Goal: Task Accomplishment & Management: Use online tool/utility

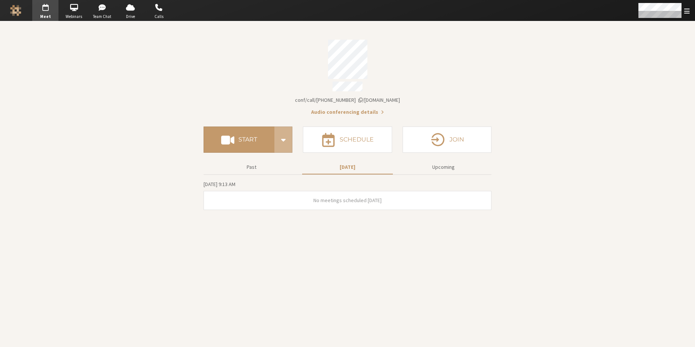
click at [498, 93] on section "Meeting link [DOMAIN_NAME]/conf/call/6850878 Audio conferencing details Start S…" at bounding box center [347, 184] width 695 height 326
click at [67, 10] on span "button" at bounding box center [74, 7] width 26 height 12
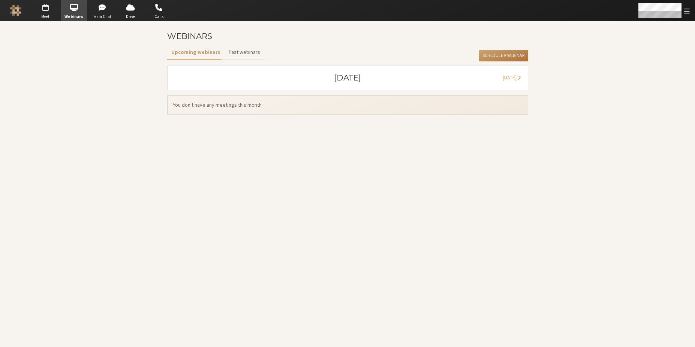
click at [490, 54] on button "Schedule a Webinar" at bounding box center [502, 56] width 49 height 12
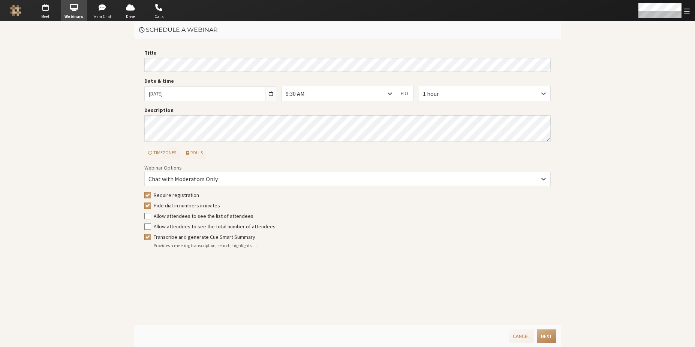
click at [50, 49] on main "Schedule a webinar Title Date & time [DATE] 9:30 AM EDT 1 hour Description Time…" at bounding box center [347, 184] width 695 height 326
click at [551, 338] on button "Next" at bounding box center [546, 337] width 19 height 14
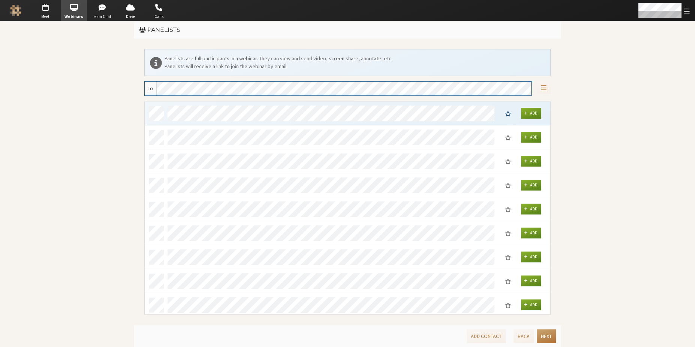
scroll to position [208, 400]
click at [550, 338] on button "Next" at bounding box center [546, 337] width 19 height 14
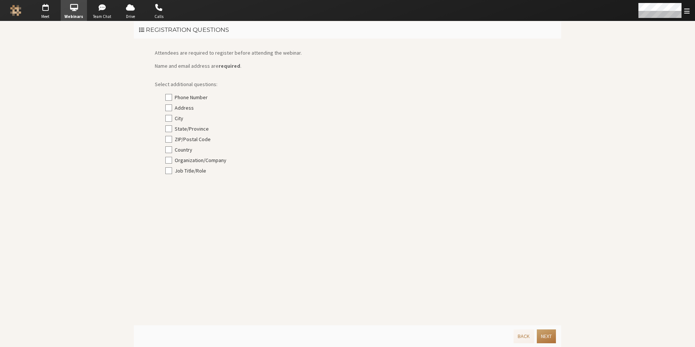
click at [550, 338] on button "Next" at bounding box center [546, 337] width 19 height 14
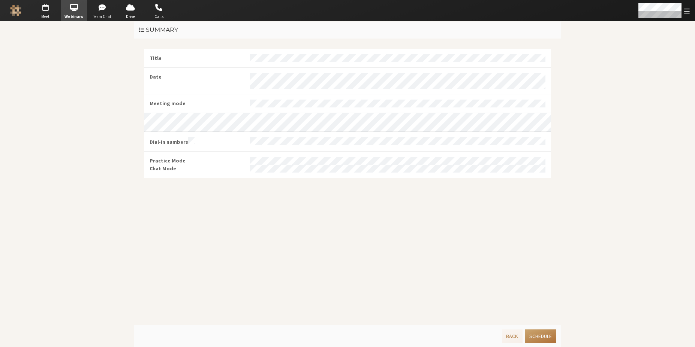
click at [550, 338] on button "Schedule" at bounding box center [540, 337] width 31 height 14
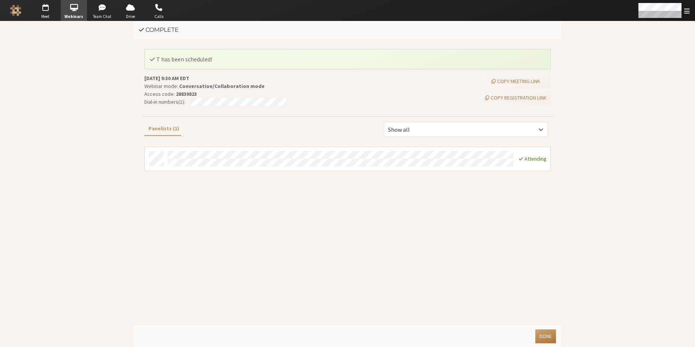
click at [540, 334] on button "Done" at bounding box center [545, 337] width 21 height 14
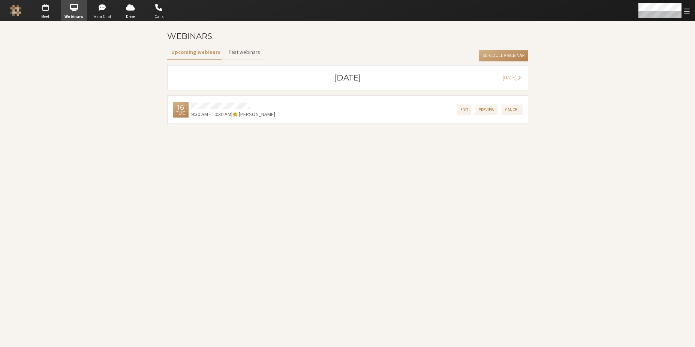
click at [355, 108] on div "Edit Preview Cancel" at bounding box center [401, 109] width 242 height 17
click at [467, 110] on button "Edit" at bounding box center [464, 110] width 15 height 11
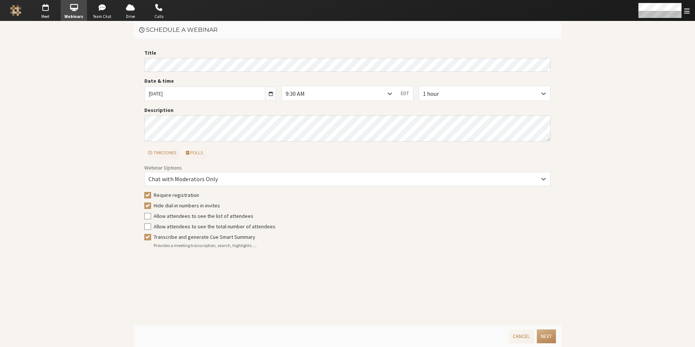
click at [259, 95] on input "[DATE]" at bounding box center [205, 94] width 120 height 14
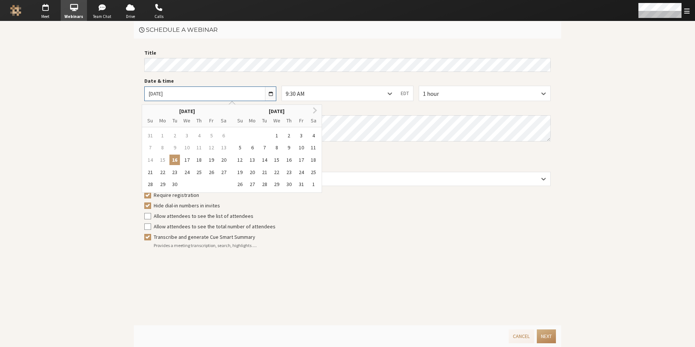
click at [250, 96] on input "[DATE]" at bounding box center [205, 94] width 120 height 14
click at [310, 97] on div "9:30 AM" at bounding box center [300, 93] width 31 height 9
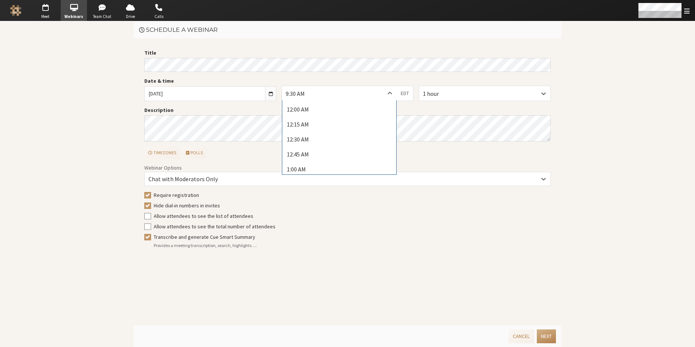
scroll to position [517, 0]
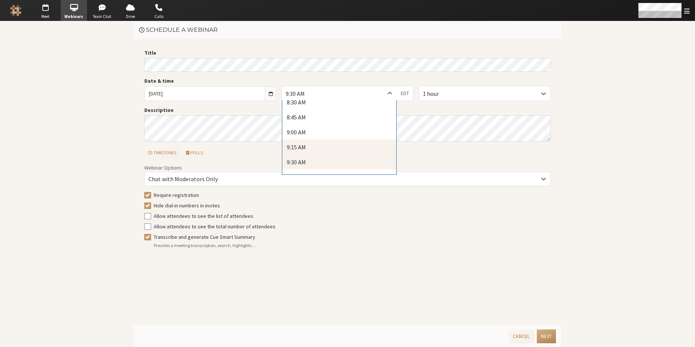
click at [308, 152] on div "9:15 AM" at bounding box center [339, 147] width 114 height 15
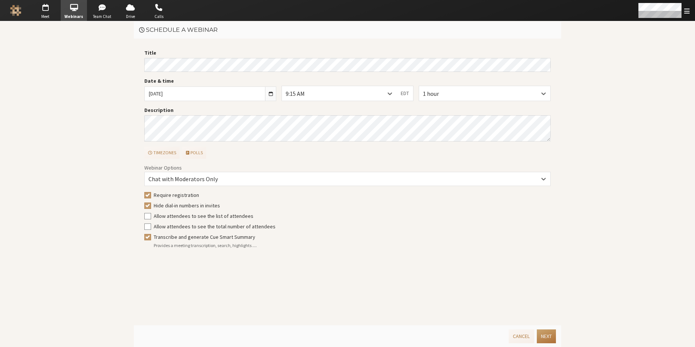
click at [543, 333] on button "Next" at bounding box center [546, 337] width 19 height 14
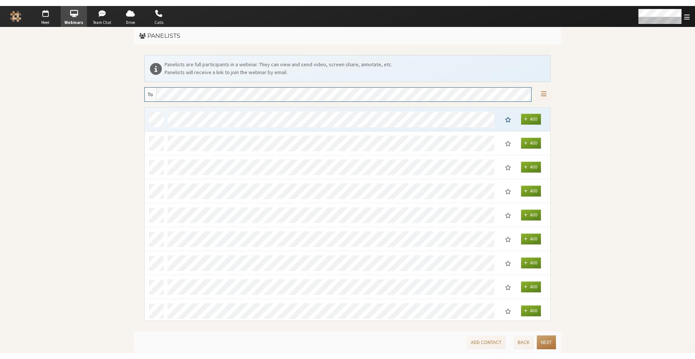
scroll to position [208, 400]
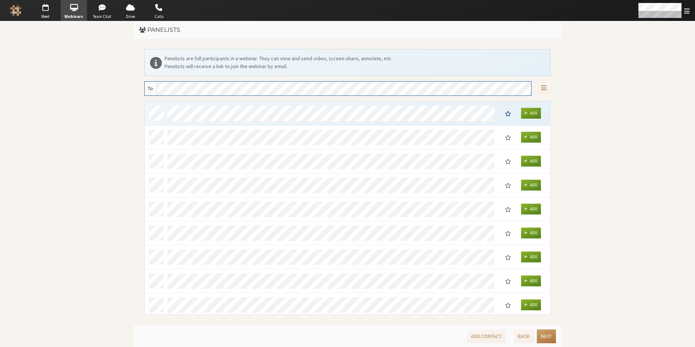
click at [543, 335] on button "Next" at bounding box center [546, 337] width 19 height 14
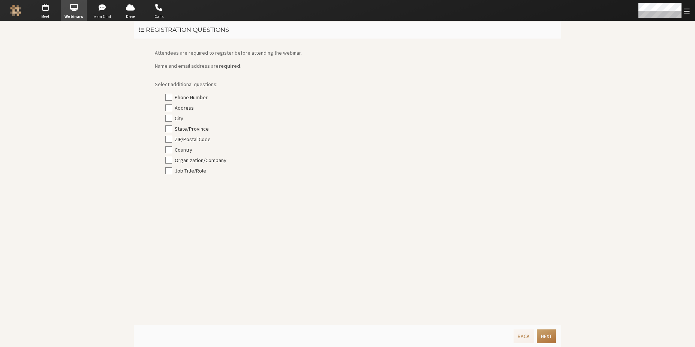
click at [544, 336] on button "Next" at bounding box center [546, 337] width 19 height 14
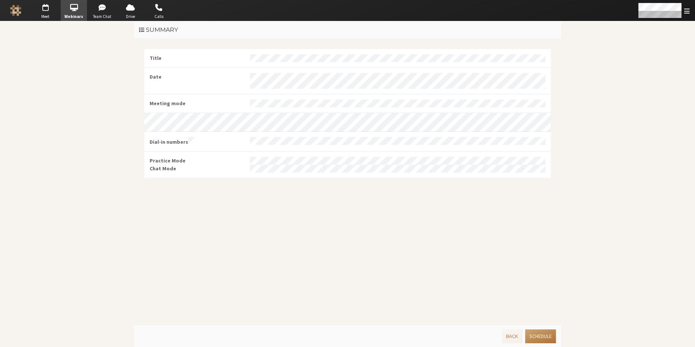
click at [544, 336] on button "Schedule" at bounding box center [540, 337] width 31 height 14
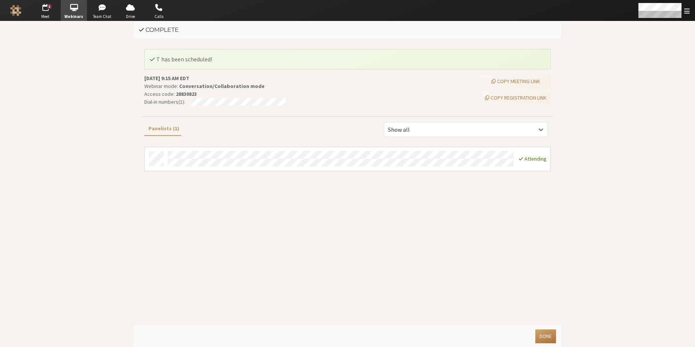
click at [544, 339] on button "Done" at bounding box center [545, 337] width 21 height 14
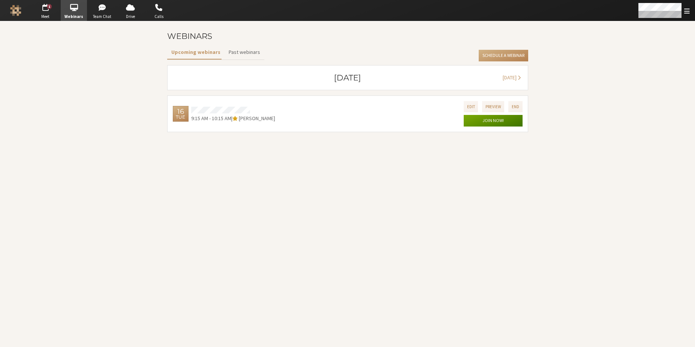
click at [487, 124] on button "Join now!" at bounding box center [492, 121] width 59 height 12
click at [520, 105] on button "End" at bounding box center [515, 106] width 14 height 11
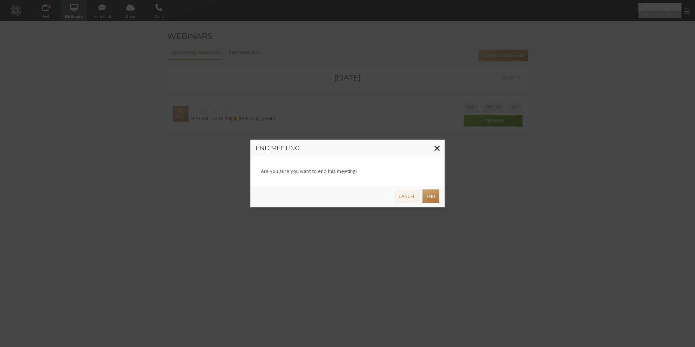
click at [427, 201] on button "End" at bounding box center [430, 197] width 17 height 14
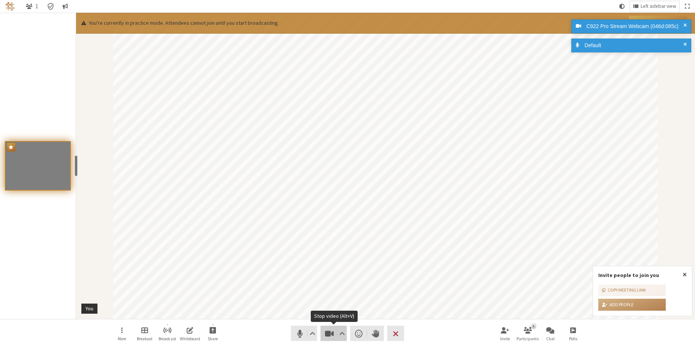
click at [332, 332] on span "Stop video (Alt+V)" at bounding box center [329, 334] width 10 height 10
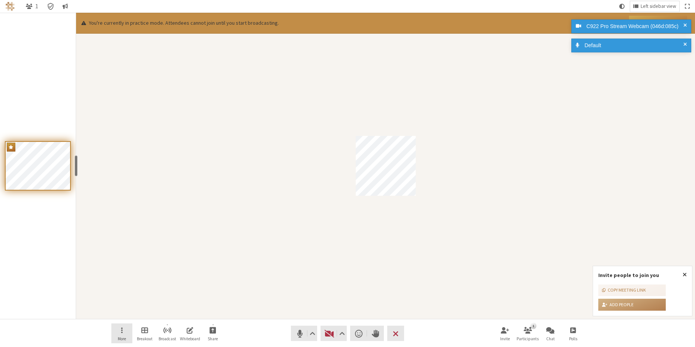
click at [124, 329] on button "More" at bounding box center [121, 334] width 21 height 20
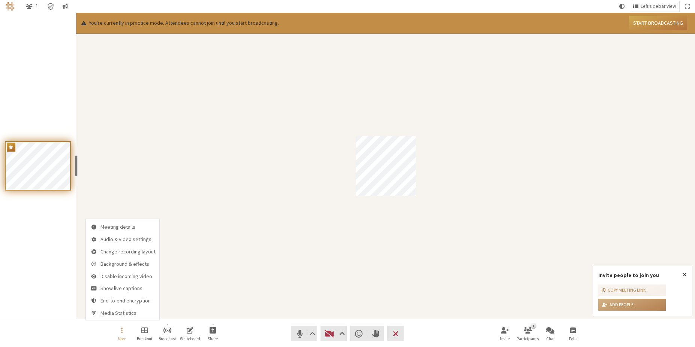
click at [272, 335] on nav "More Breakout Broadcast Whiteboard Share Audio Video Send a reaction Raise hand…" at bounding box center [347, 334] width 472 height 28
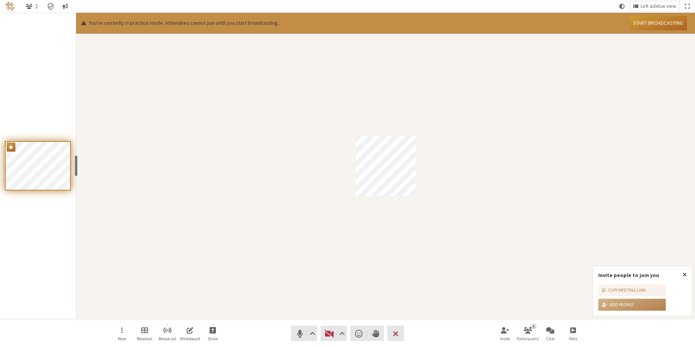
click at [658, 24] on button "Start broadcasting" at bounding box center [658, 23] width 58 height 15
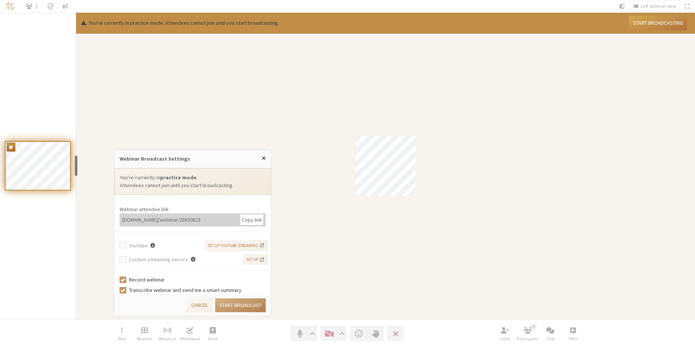
click at [256, 202] on li "Webinar attendee link iotum.callbridge.rocks/webinar/28830823 Copy link" at bounding box center [192, 216] width 157 height 32
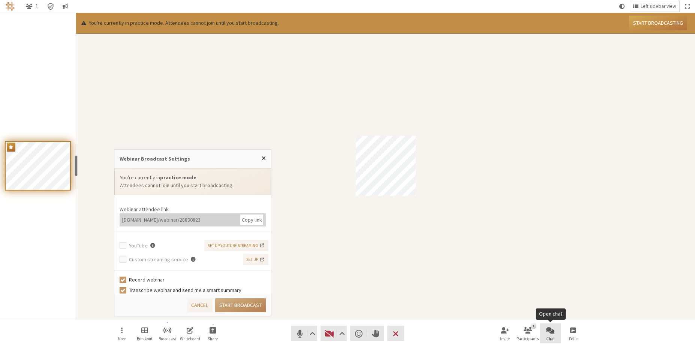
click at [555, 335] on button "Chat" at bounding box center [550, 334] width 21 height 20
